Goal: Find specific page/section: Find specific page/section

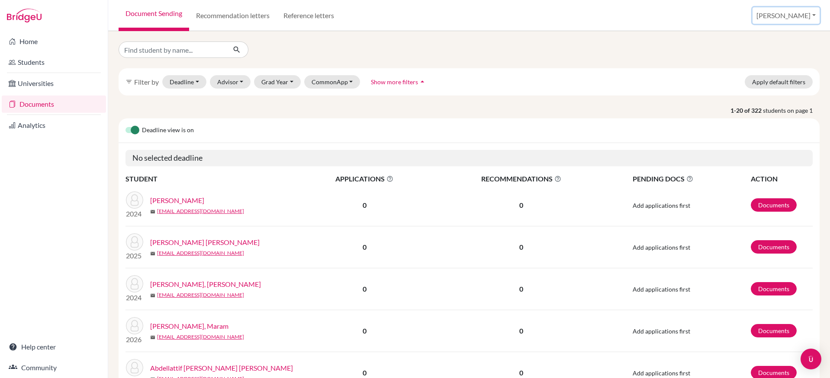
click at [781, 15] on button "[PERSON_NAME]" at bounding box center [785, 15] width 67 height 16
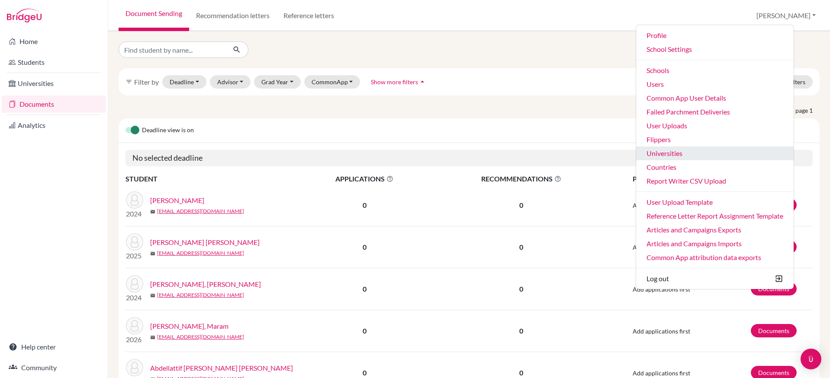
click at [711, 154] on link "Universities" at bounding box center [714, 154] width 157 height 14
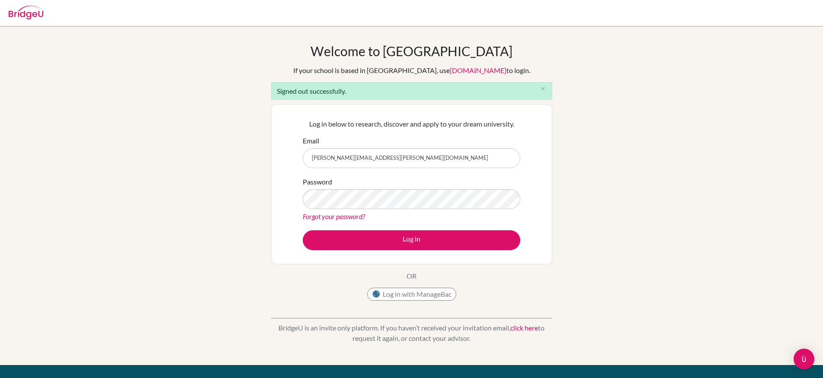
click at [419, 154] on input "stephanie.wilkin+kayden@bridge-u.com" at bounding box center [412, 158] width 218 height 20
type input "stephanie.wilkin@bridge-u.com"
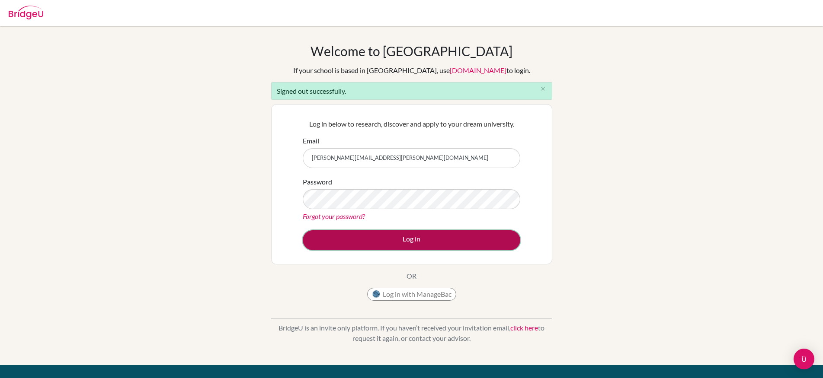
click at [394, 241] on button "Log in" at bounding box center [412, 241] width 218 height 20
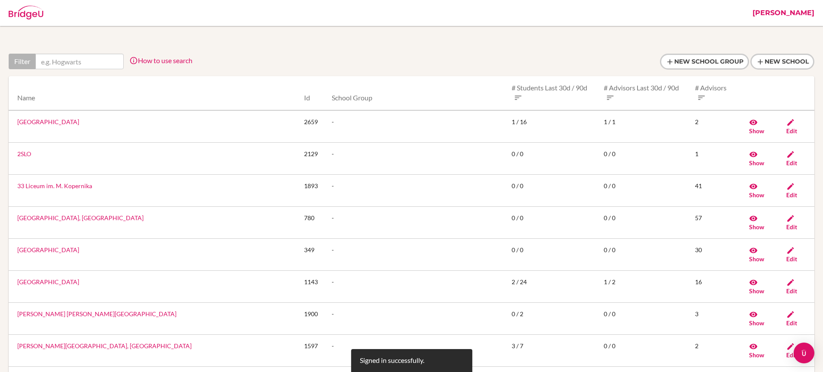
click at [785, 14] on link "[PERSON_NAME]" at bounding box center [783, 13] width 71 height 26
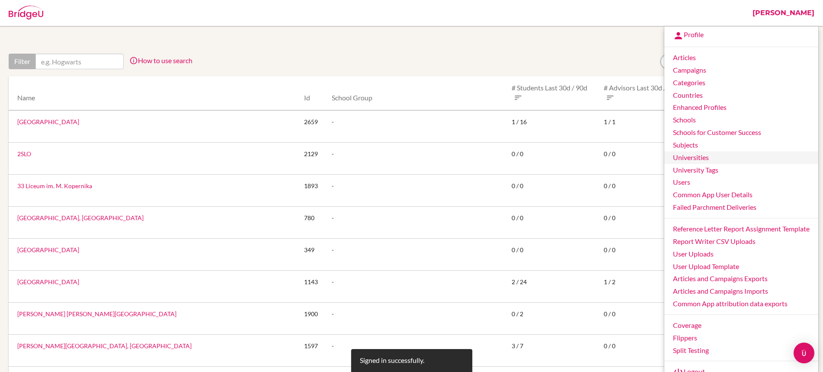
click at [701, 160] on link "Universities" at bounding box center [741, 157] width 154 height 13
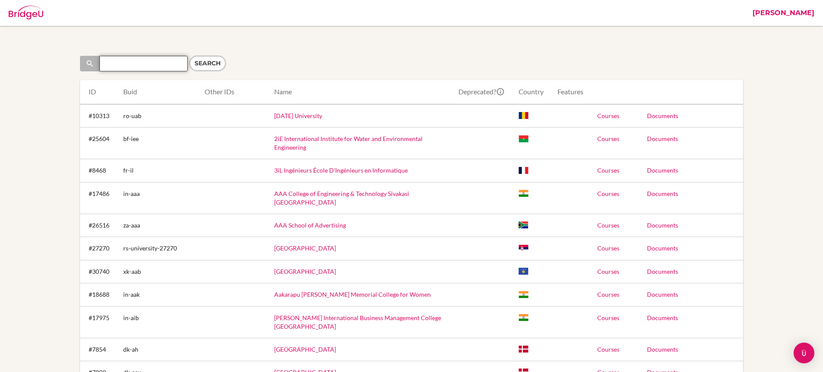
click at [150, 66] on input "Search" at bounding box center [143, 64] width 88 height 16
paste input "Plaksha"
type input "Plaksha"
click at [203, 60] on input "Search" at bounding box center [207, 63] width 37 height 16
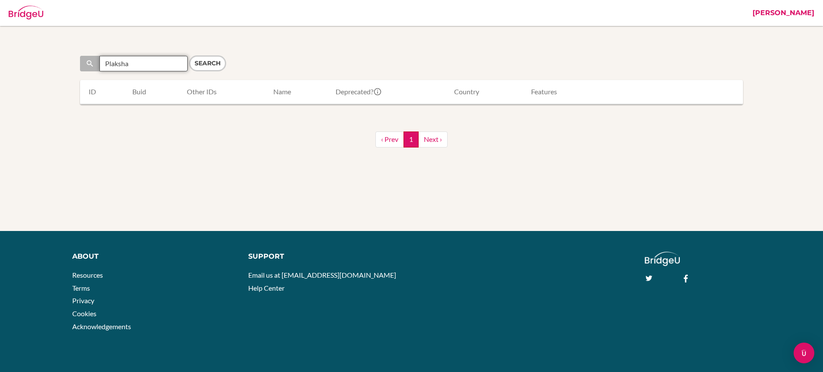
click at [139, 64] on input "Plaksha" at bounding box center [143, 64] width 88 height 16
drag, startPoint x: 145, startPoint y: 65, endPoint x: 99, endPoint y: 65, distance: 46.3
click at [99, 65] on div "Plaksha" at bounding box center [134, 64] width 108 height 16
paste input "Atlas"
type input "Atlas"
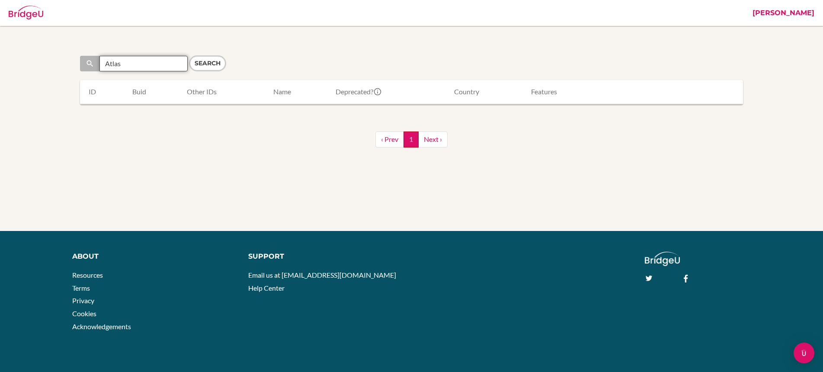
click at [189, 55] on input "Search" at bounding box center [207, 63] width 37 height 16
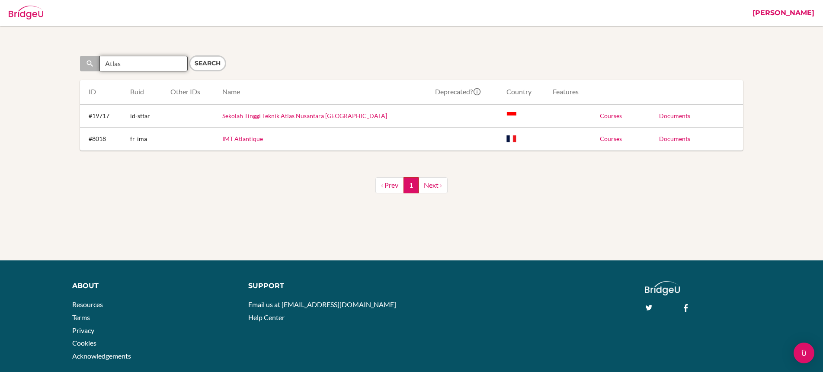
drag, startPoint x: 127, startPoint y: 64, endPoint x: 95, endPoint y: 64, distance: 32.4
click at [95, 64] on div "Atlas" at bounding box center [134, 64] width 108 height 16
paste input "AI University"
type input "AI University"
click at [189, 55] on input "Search" at bounding box center [207, 63] width 37 height 16
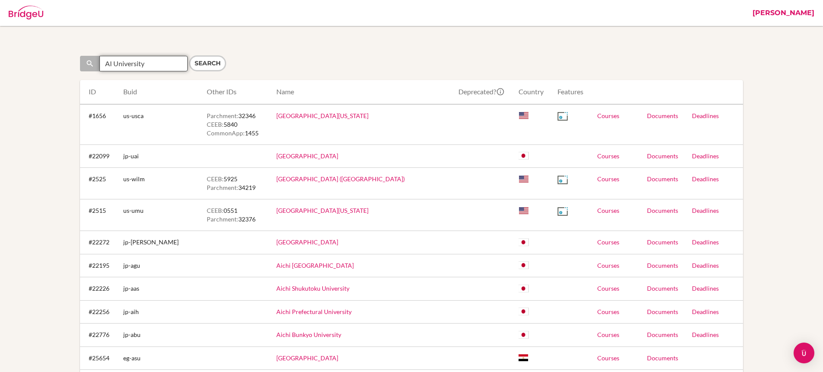
drag, startPoint x: 150, startPoint y: 66, endPoint x: 74, endPoint y: 55, distance: 76.4
paste input "Vijaybhoomi"
type input "Vijaybhoomi"
click at [189, 55] on input "Search" at bounding box center [207, 63] width 37 height 16
